Goal: Task Accomplishment & Management: Use online tool/utility

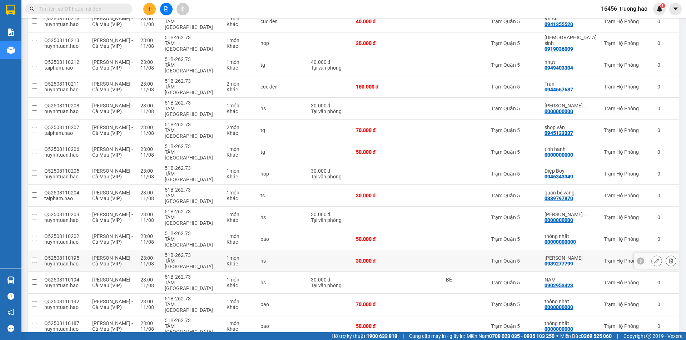
scroll to position [533, 0]
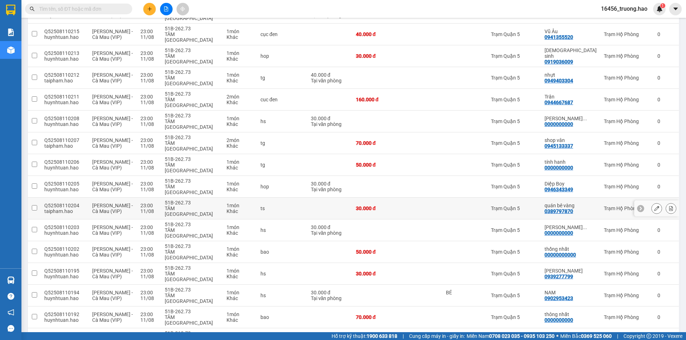
click at [569, 203] on div "quán bê vàng" at bounding box center [570, 206] width 52 height 6
checkbox input "true"
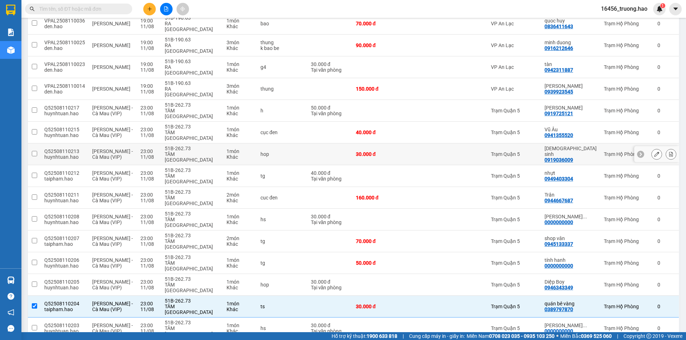
scroll to position [426, 0]
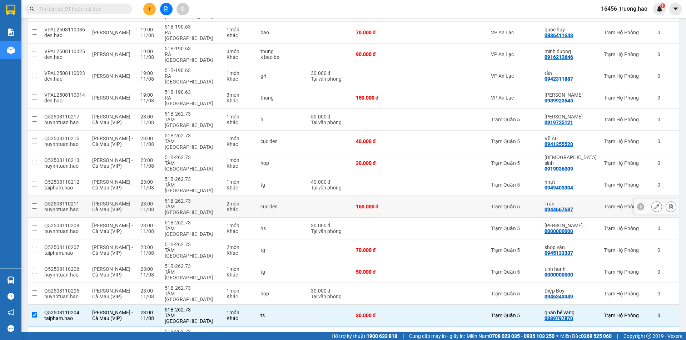
click at [600, 196] on td "Trạm Hộ Phòng" at bounding box center [627, 207] width 54 height 22
checkbox input "true"
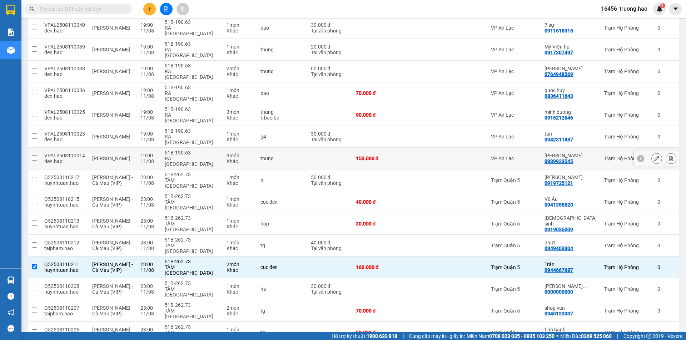
scroll to position [355, 0]
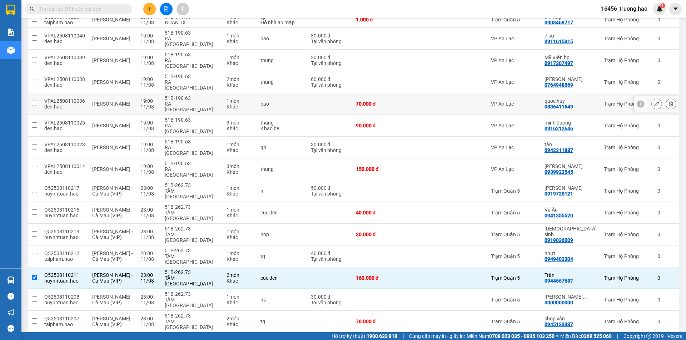
click at [579, 98] on div "quoc huy" at bounding box center [570, 101] width 52 height 6
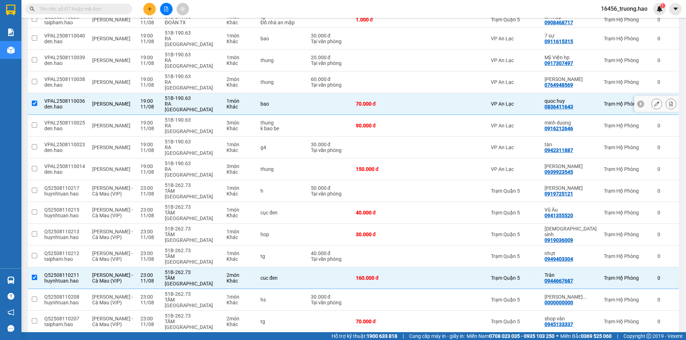
checkbox input "true"
click at [571, 33] on div "7 sự" at bounding box center [570, 36] width 52 height 6
checkbox input "true"
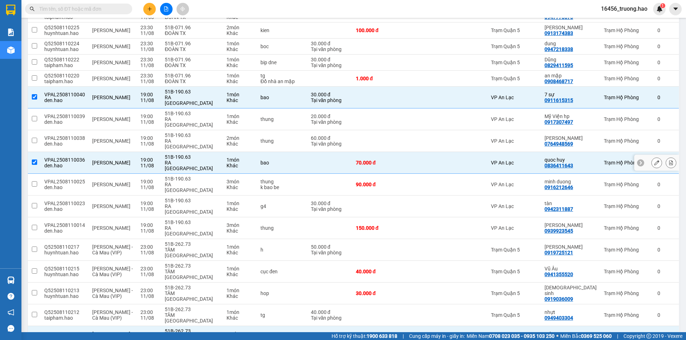
scroll to position [283, 0]
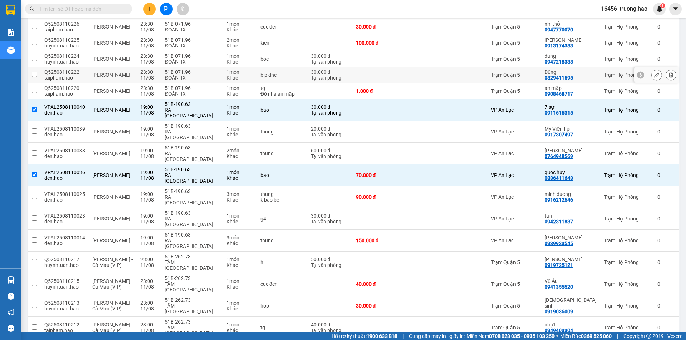
click at [587, 69] on div "Dũng" at bounding box center [570, 72] width 52 height 6
checkbox input "true"
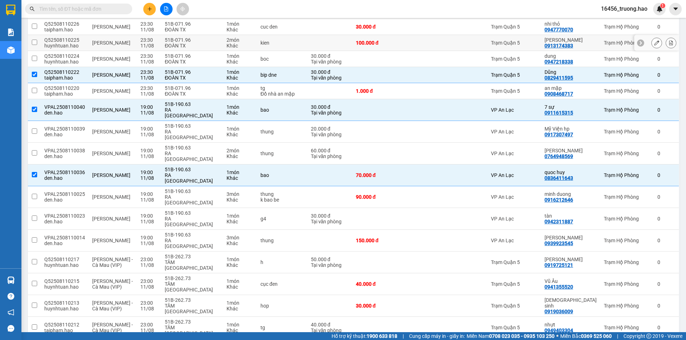
click at [582, 37] on div "[PERSON_NAME]" at bounding box center [570, 40] width 52 height 6
checkbox input "true"
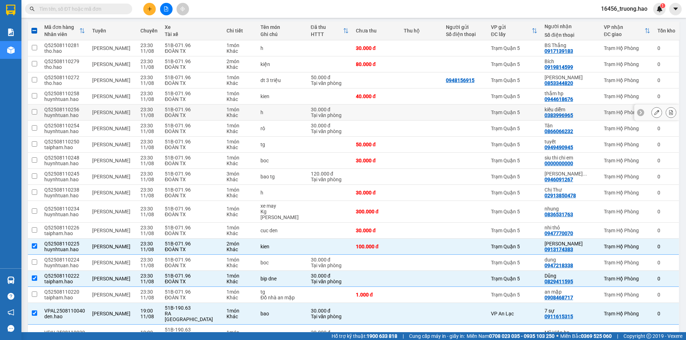
scroll to position [69, 0]
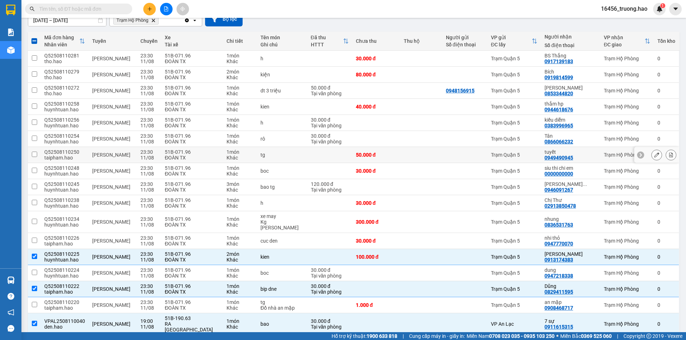
click at [534, 152] on div "Trạm Quận 5" at bounding box center [514, 155] width 46 height 6
checkbox input "true"
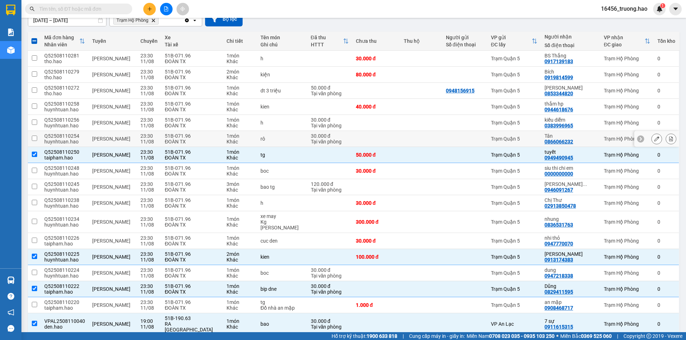
click at [534, 139] on div "Trạm Quận 5" at bounding box center [514, 139] width 46 height 6
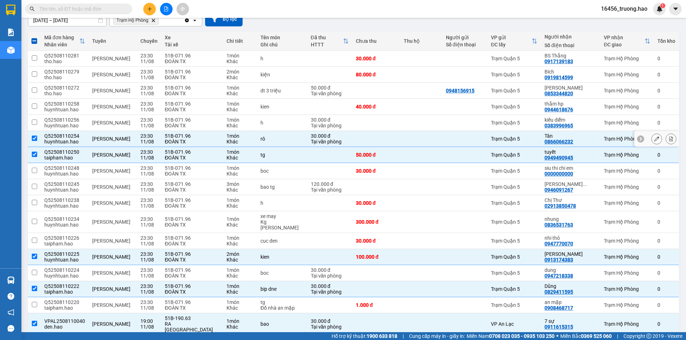
checkbox input "true"
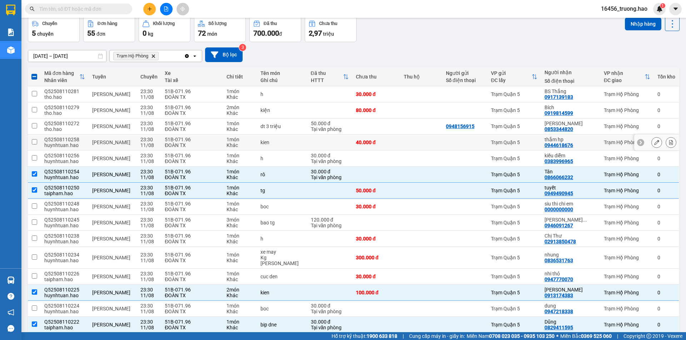
click at [536, 138] on td "Trạm Quận 5" at bounding box center [514, 143] width 54 height 16
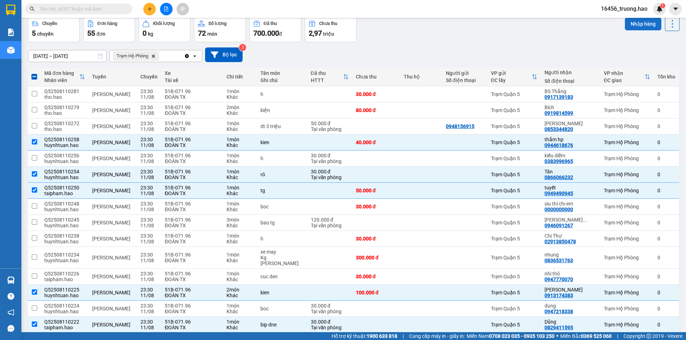
click at [632, 24] on button "Nhập hàng" at bounding box center [643, 23] width 36 height 13
checkbox input "false"
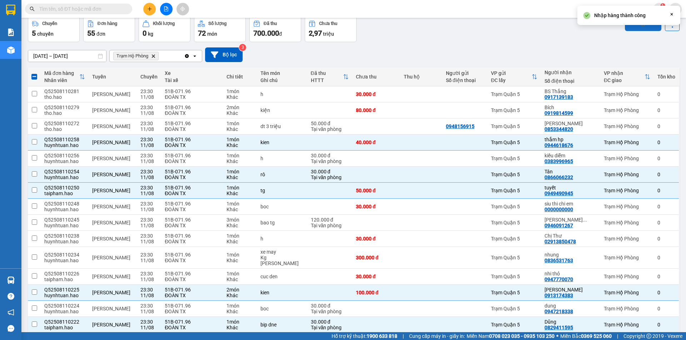
checkbox input "false"
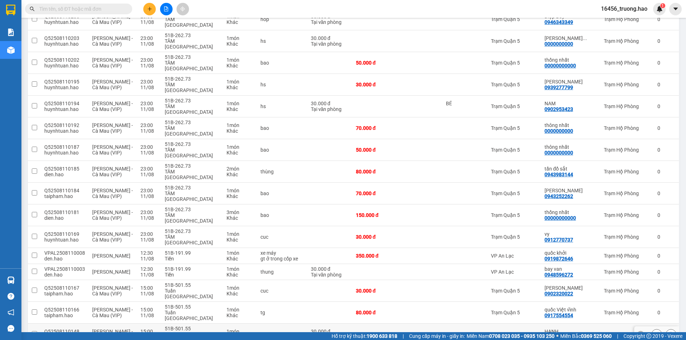
scroll to position [567, 0]
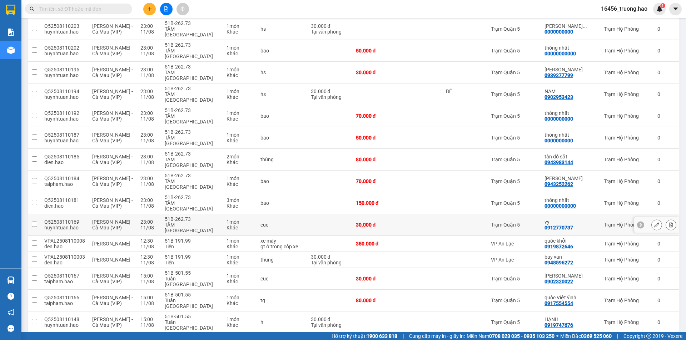
click at [479, 214] on td at bounding box center [464, 225] width 45 height 22
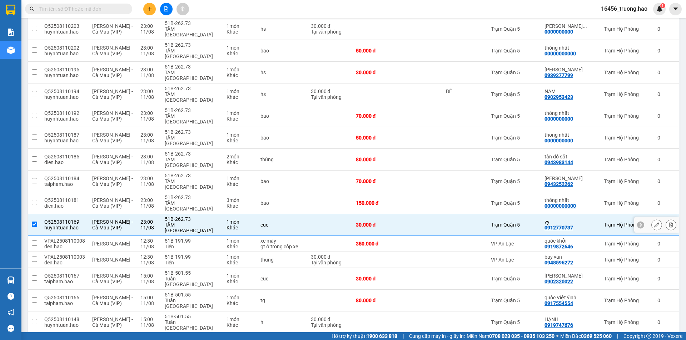
click at [479, 214] on td at bounding box center [464, 225] width 45 height 22
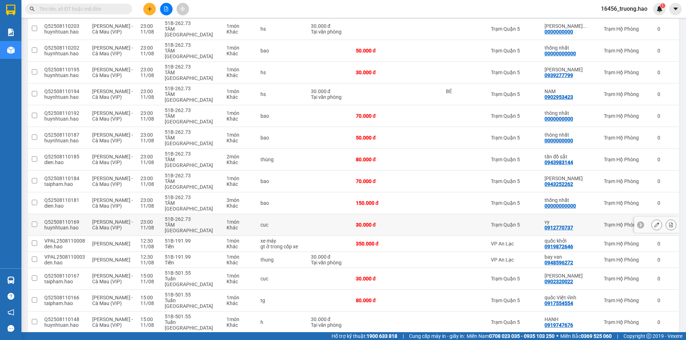
click at [477, 214] on td at bounding box center [464, 225] width 45 height 22
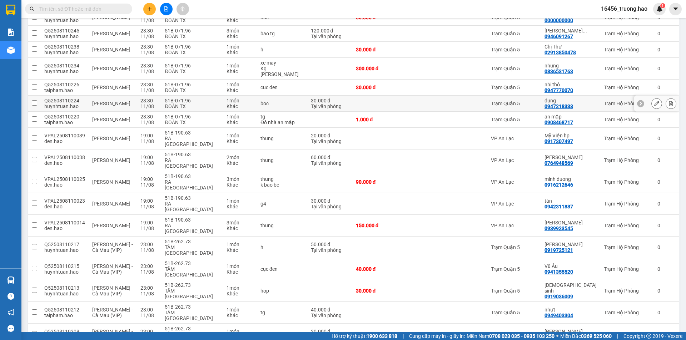
scroll to position [31, 0]
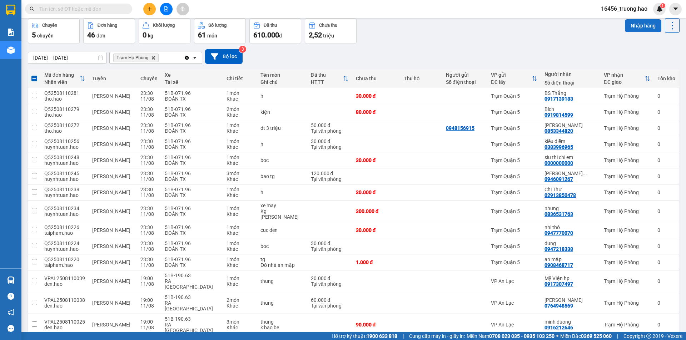
click at [646, 20] on button "Nhập hàng" at bounding box center [643, 25] width 36 height 13
checkbox input "false"
click at [91, 7] on input "text" at bounding box center [81, 9] width 84 height 8
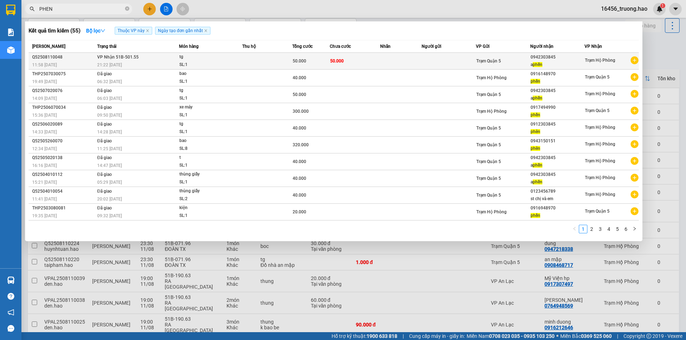
type input "PHEN"
click at [326, 62] on div "50.000" at bounding box center [310, 61] width 37 height 8
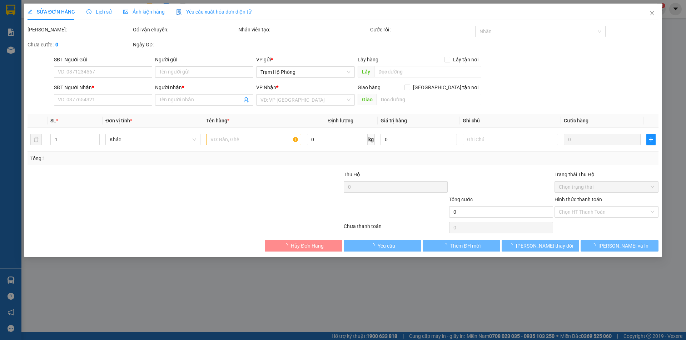
type input "0942303845"
type input "a phến"
type input "50.000"
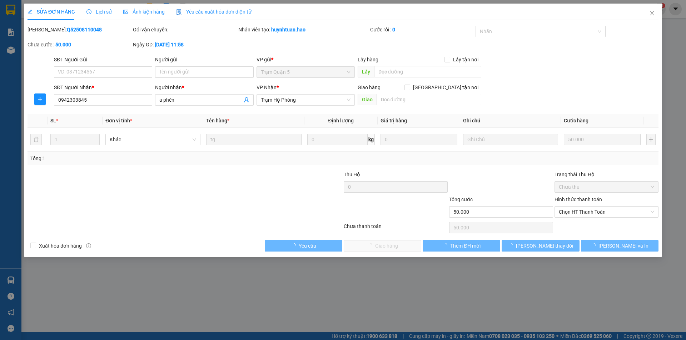
click at [133, 12] on span "Ảnh kiện hàng" at bounding box center [143, 12] width 41 height 6
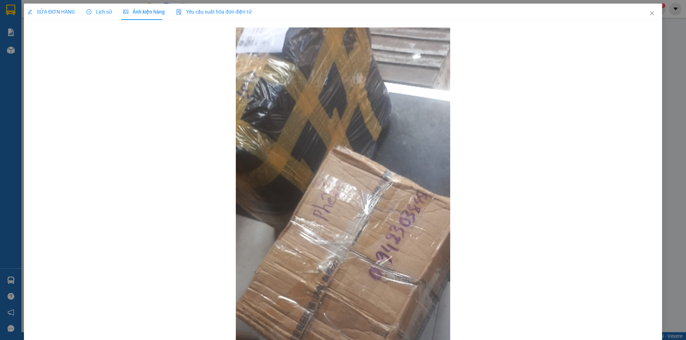
click at [55, 15] on div "SỬA ĐƠN HÀNG" at bounding box center [50, 12] width 47 height 8
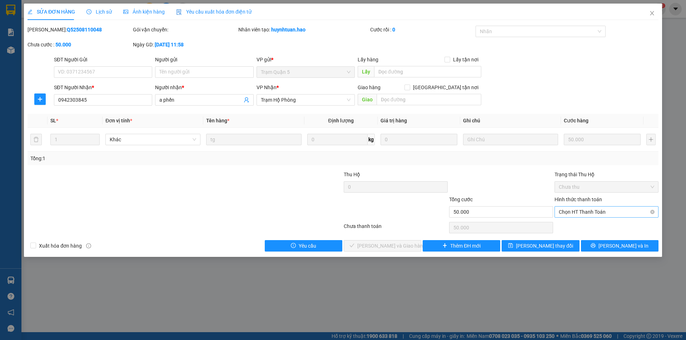
click at [570, 212] on span "Chọn HT Thanh Toán" at bounding box center [605, 212] width 95 height 11
click at [576, 228] on div "Tại văn phòng" at bounding box center [605, 226] width 95 height 8
type input "0"
click at [412, 246] on button "[PERSON_NAME] và Giao hàng" at bounding box center [381, 245] width 77 height 11
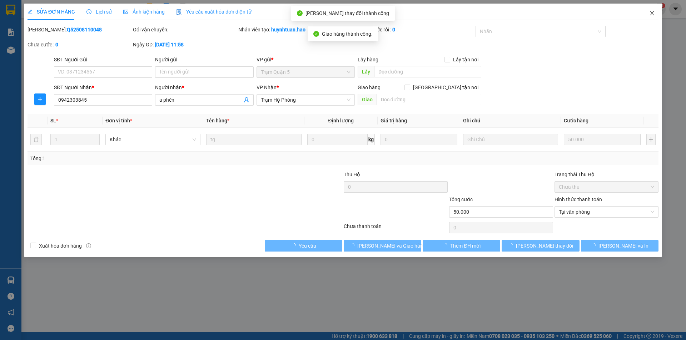
click at [652, 13] on icon "close" at bounding box center [652, 13] width 4 height 4
